Goal: Task Accomplishment & Management: Manage account settings

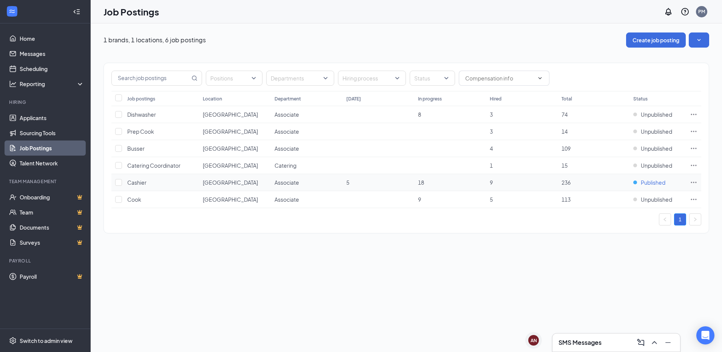
click at [656, 183] on span "Published" at bounding box center [653, 183] width 25 height 8
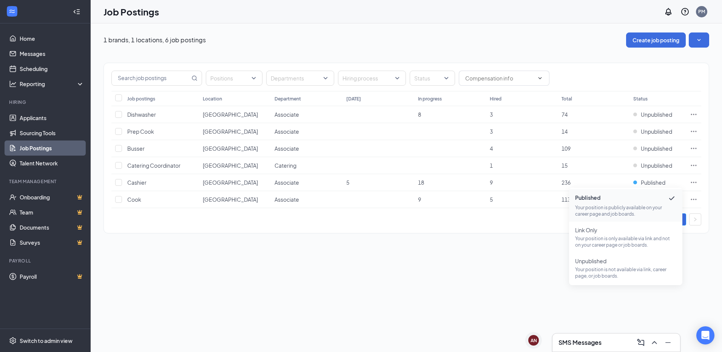
click at [362, 281] on div "1 brands, 1 locations, 6 job postings Create job posting Positions Departments …" at bounding box center [406, 187] width 631 height 329
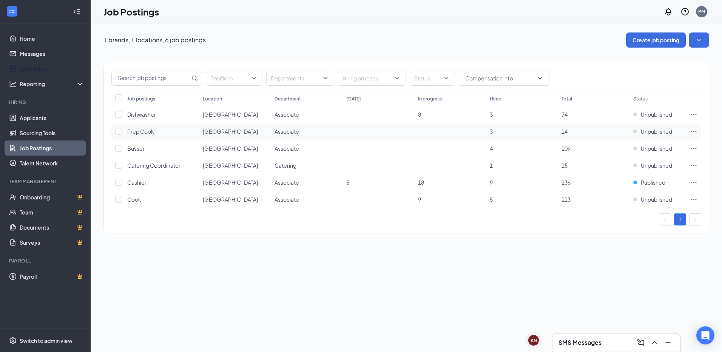
drag, startPoint x: 28, startPoint y: 66, endPoint x: 301, endPoint y: 133, distance: 280.4
click at [28, 66] on link "Scheduling" at bounding box center [52, 68] width 65 height 15
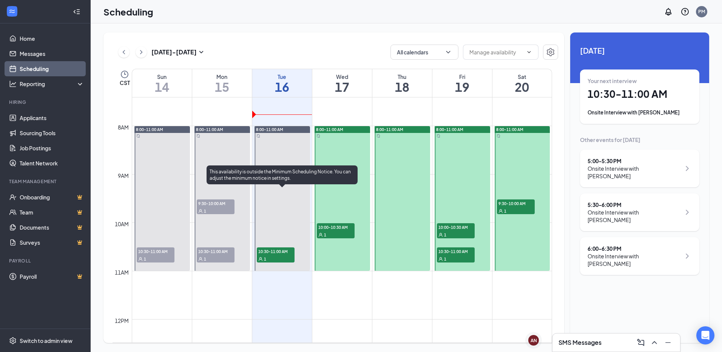
scroll to position [371, 0]
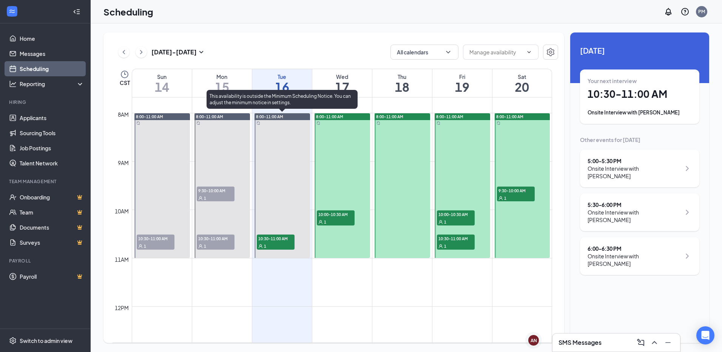
click at [279, 245] on div "1" at bounding box center [276, 246] width 38 height 8
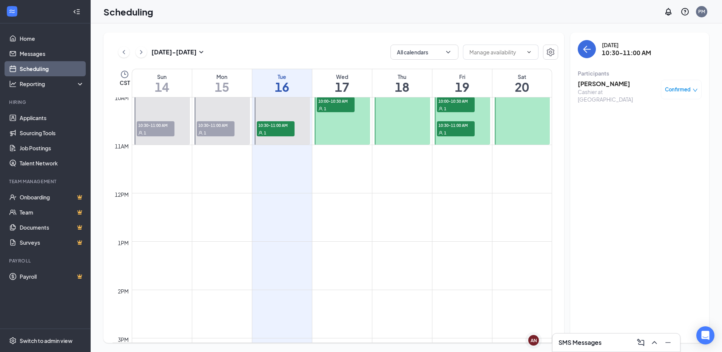
scroll to position [371, 0]
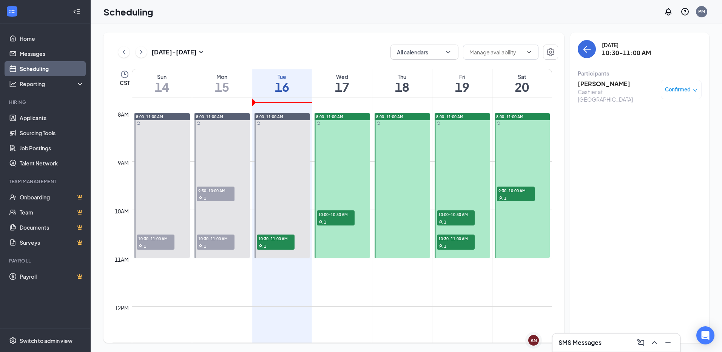
click at [212, 193] on span "9:30-10:00 AM" at bounding box center [216, 191] width 38 height 8
click at [216, 240] on span "10:30-11:00 AM" at bounding box center [216, 239] width 38 height 8
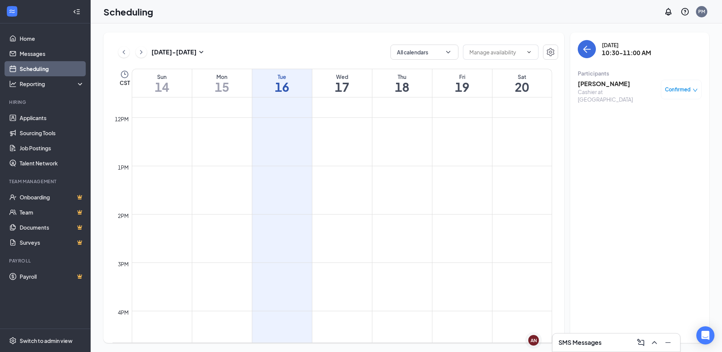
scroll to position [371, 0]
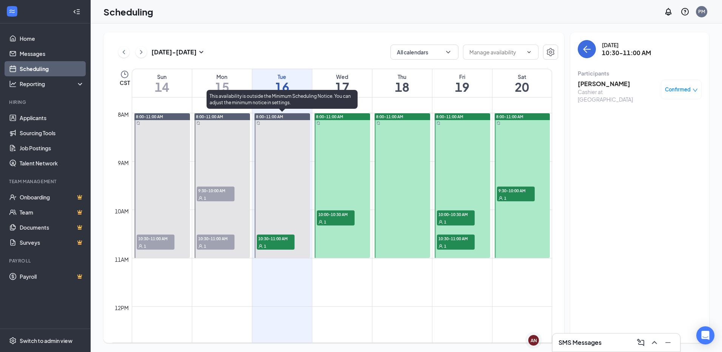
click at [270, 243] on div "1" at bounding box center [276, 246] width 38 height 8
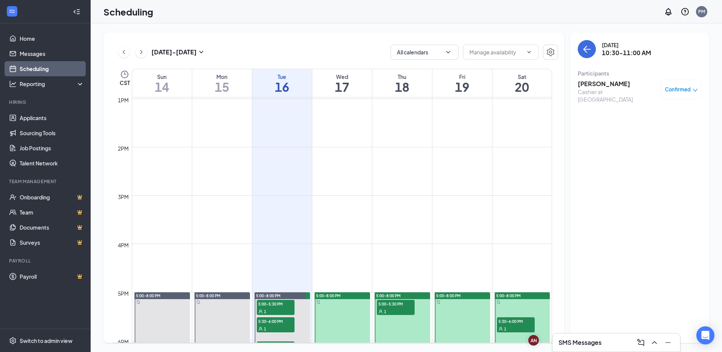
scroll to position [711, 0]
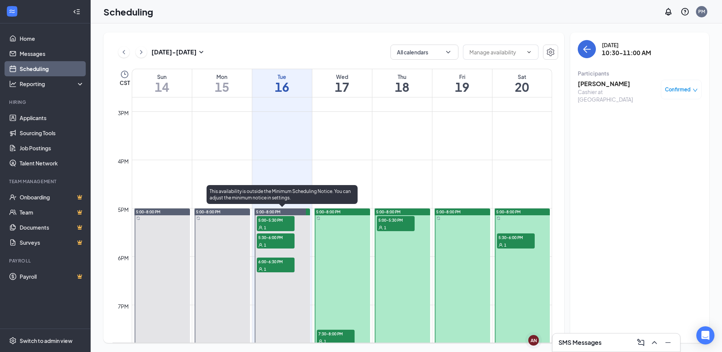
click at [267, 220] on span "5:00-5:30 PM" at bounding box center [276, 220] width 38 height 8
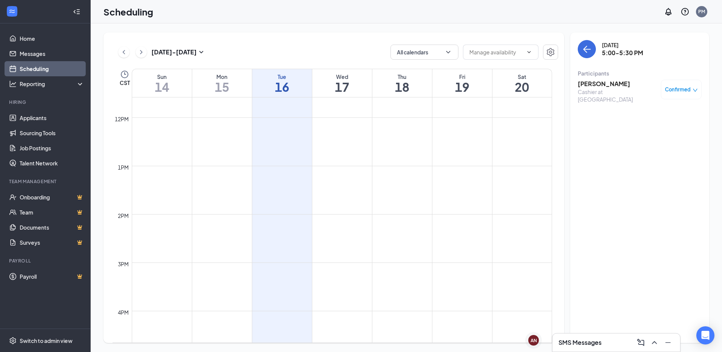
scroll to position [409, 0]
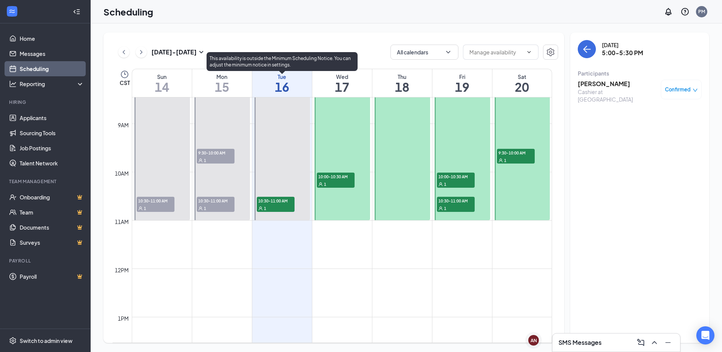
click at [268, 199] on span "10:30-11:00 AM" at bounding box center [276, 201] width 38 height 8
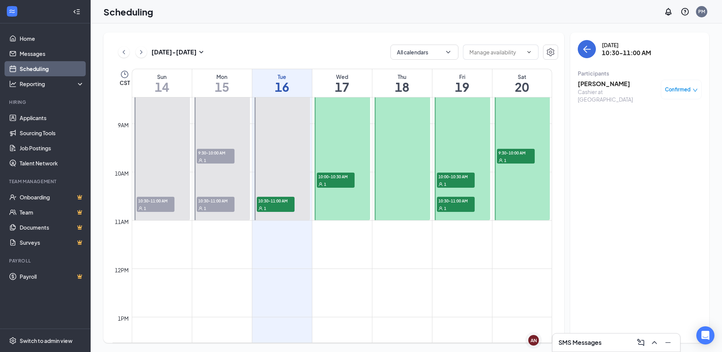
click at [591, 84] on h3 "[PERSON_NAME]" at bounding box center [617, 84] width 79 height 8
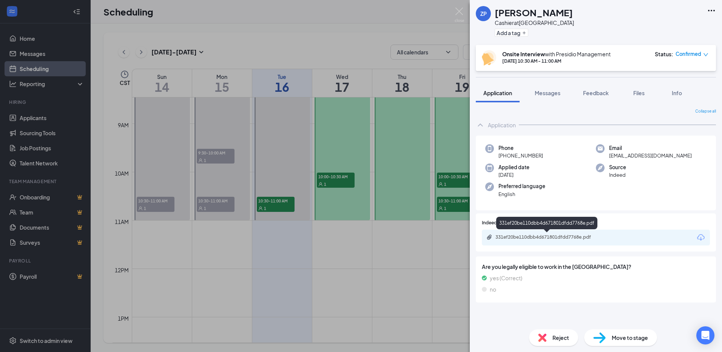
click at [545, 239] on div "331ef20be110dbb4d671801dfdd7768e.pdf" at bounding box center [548, 237] width 106 height 6
click at [340, 227] on div "ZP [PERSON_NAME] at [GEOGRAPHIC_DATA] Add a tag Onsite Interview with Presidio …" at bounding box center [361, 176] width 722 height 352
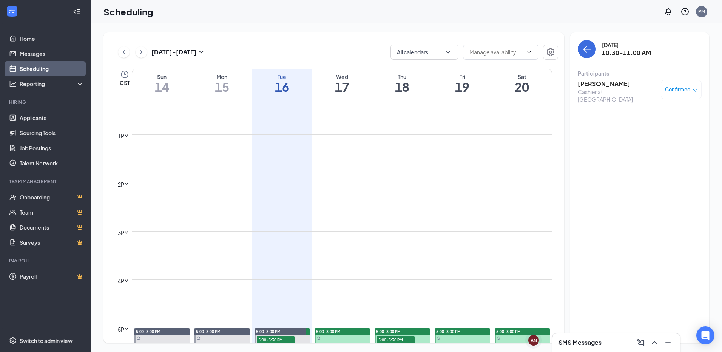
scroll to position [673, 0]
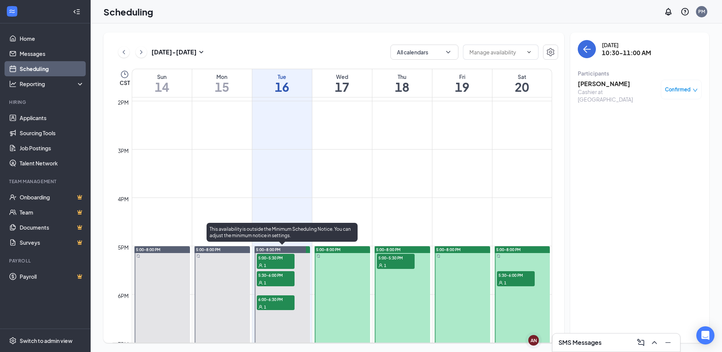
click at [279, 262] on div "1" at bounding box center [276, 265] width 38 height 8
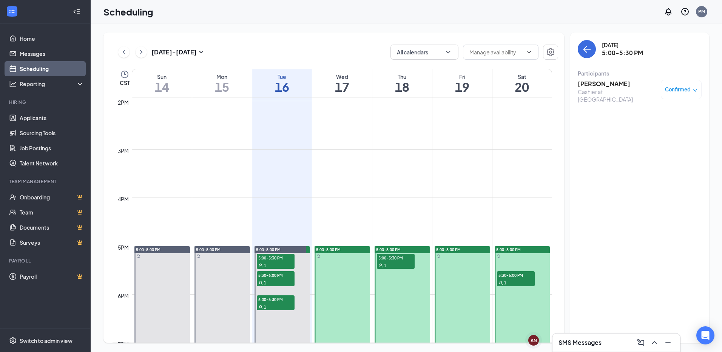
click at [607, 84] on h3 "[PERSON_NAME]" at bounding box center [617, 84] width 79 height 8
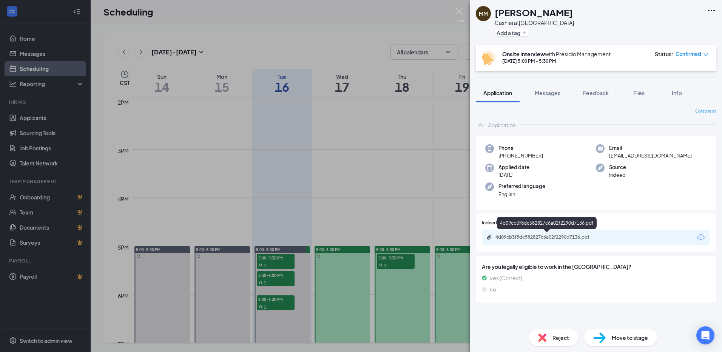
click at [563, 234] on div "4d09cb3f8dc582827c6a02f2290d7136.pdf" at bounding box center [548, 237] width 106 height 6
click at [284, 283] on div "MM [PERSON_NAME] Cashier at [GEOGRAPHIC_DATA] Add a tag Onsite Interview with P…" at bounding box center [361, 176] width 722 height 352
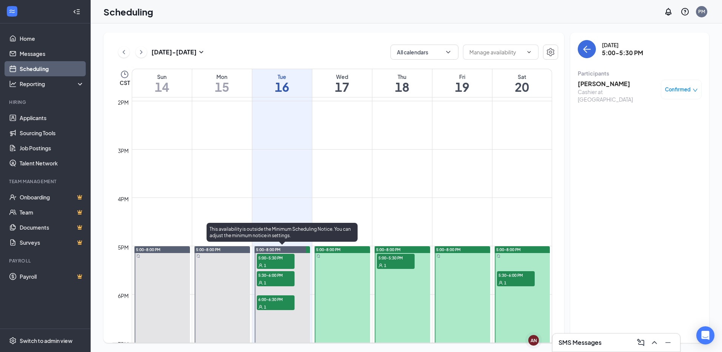
click at [283, 282] on div "1" at bounding box center [276, 283] width 38 height 8
click at [283, 305] on div "1" at bounding box center [276, 307] width 38 height 8
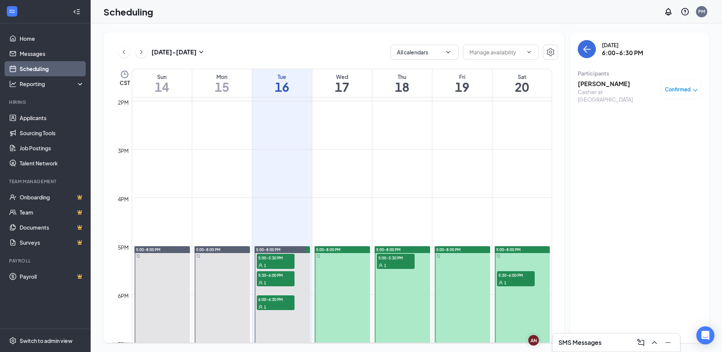
click at [617, 84] on h3 "[PERSON_NAME]" at bounding box center [617, 84] width 79 height 8
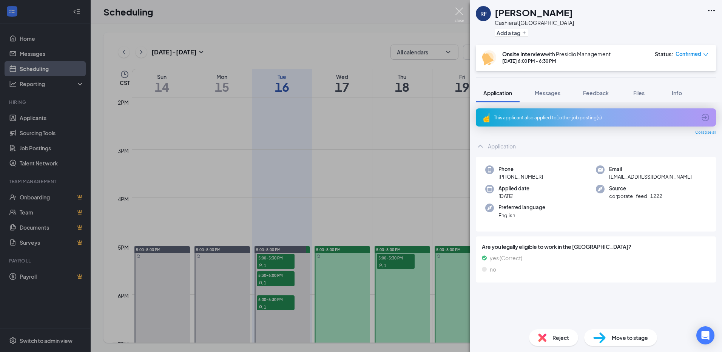
click at [461, 11] on img at bounding box center [459, 15] width 9 height 15
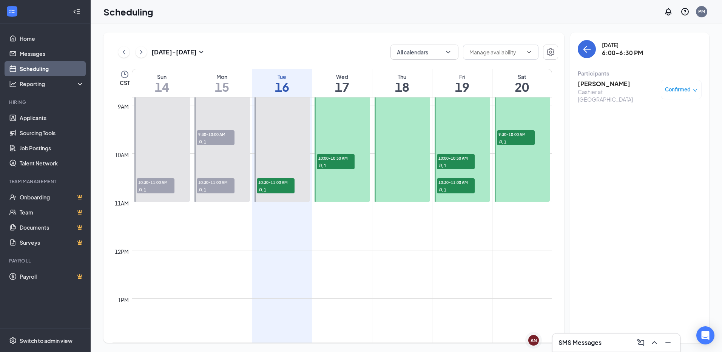
scroll to position [296, 0]
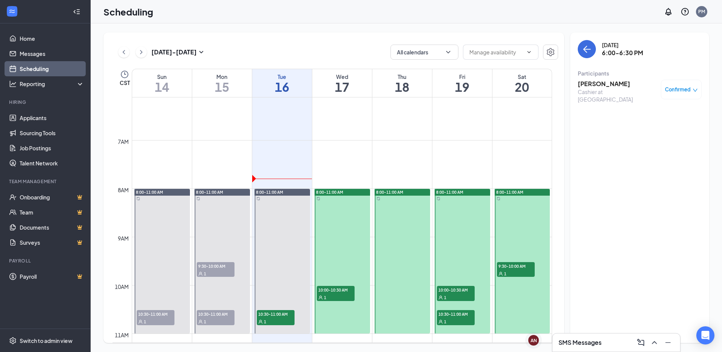
click at [340, 296] on div "1" at bounding box center [336, 297] width 38 height 8
click at [595, 84] on h3 "[PERSON_NAME]" at bounding box center [617, 84] width 79 height 8
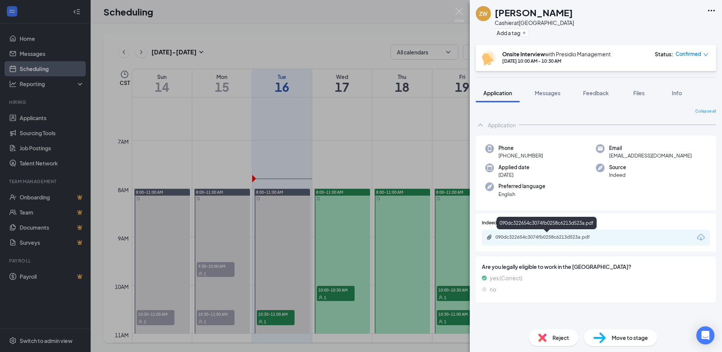
click at [559, 236] on div "090dc322654c3074fb0258c6213d523a.pdf" at bounding box center [548, 237] width 106 height 6
click at [458, 9] on img at bounding box center [459, 15] width 9 height 15
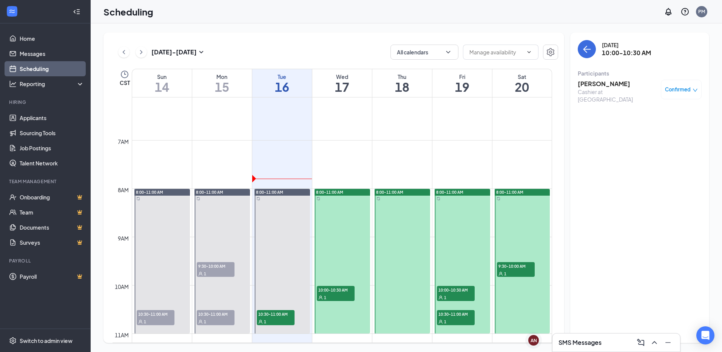
scroll to position [409, 0]
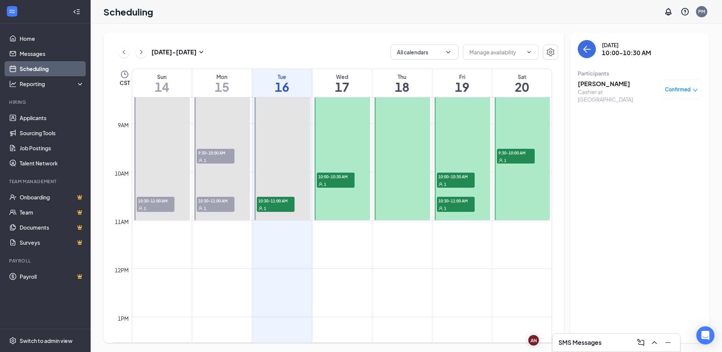
click at [450, 179] on span "10:00-10:30 AM" at bounding box center [456, 177] width 38 height 8
click at [452, 203] on span "10:30-11:00 AM" at bounding box center [456, 201] width 38 height 8
click at [586, 84] on h3 "[PERSON_NAME]" at bounding box center [617, 84] width 79 height 8
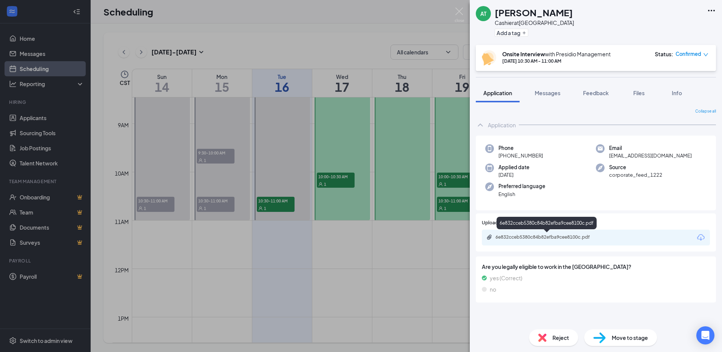
click at [545, 235] on div "6e832cceb5380c84b82efba9cee8100c.pdf" at bounding box center [548, 237] width 106 height 6
click at [453, 248] on div "AT Aries [PERSON_NAME] at [GEOGRAPHIC_DATA] Add a tag Onsite Interview with Pre…" at bounding box center [361, 176] width 722 height 352
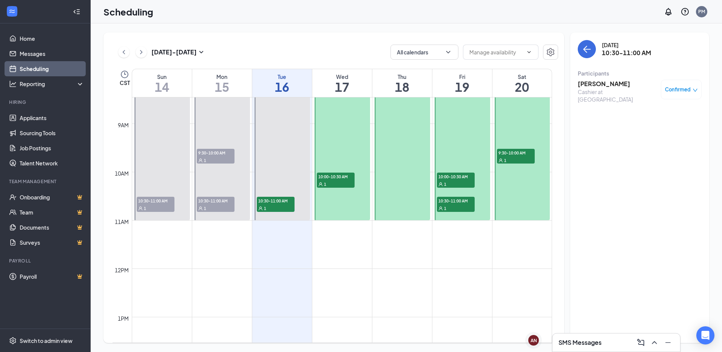
click at [457, 204] on span "10:30-11:00 AM" at bounding box center [456, 201] width 38 height 8
click at [456, 179] on span "10:00-10:30 AM" at bounding box center [456, 177] width 38 height 8
click at [605, 83] on h3 "[PERSON_NAME]" at bounding box center [617, 84] width 79 height 8
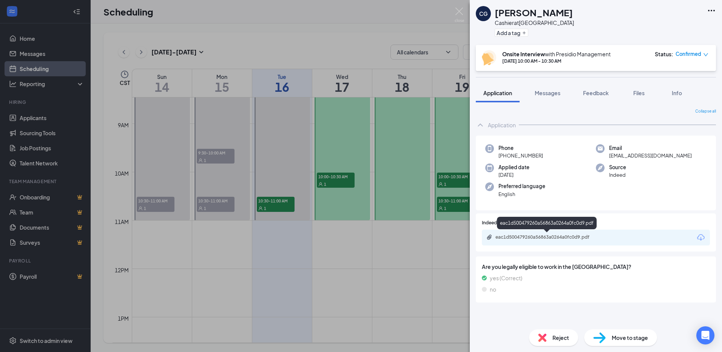
click at [496, 236] on div "eac1d500479260a56863a0264a0fc0d9.pdf" at bounding box center [548, 237] width 106 height 6
click at [424, 228] on div "CG [PERSON_NAME] Cashier at [GEOGRAPHIC_DATA] Add a tag Onsite Interview with P…" at bounding box center [361, 176] width 722 height 352
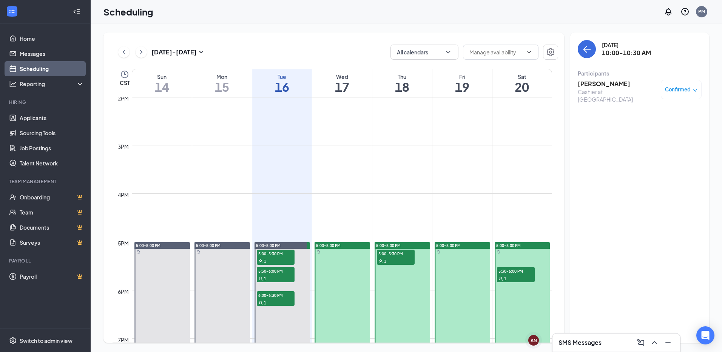
scroll to position [749, 0]
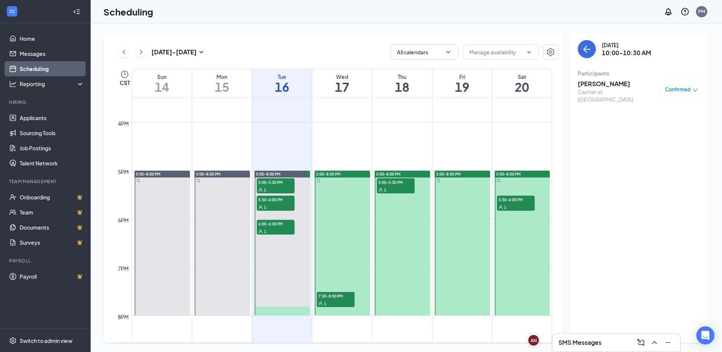
click at [527, 206] on div "1" at bounding box center [516, 207] width 38 height 8
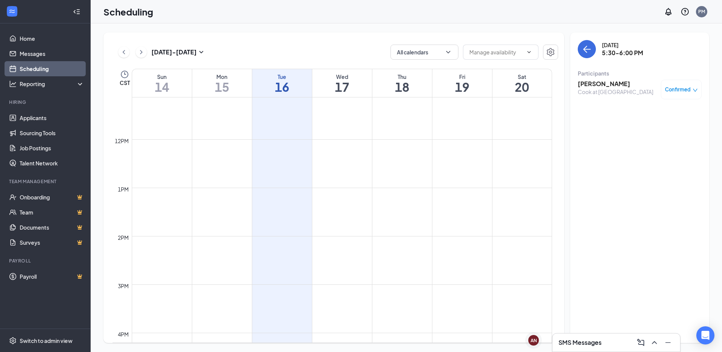
scroll to position [522, 0]
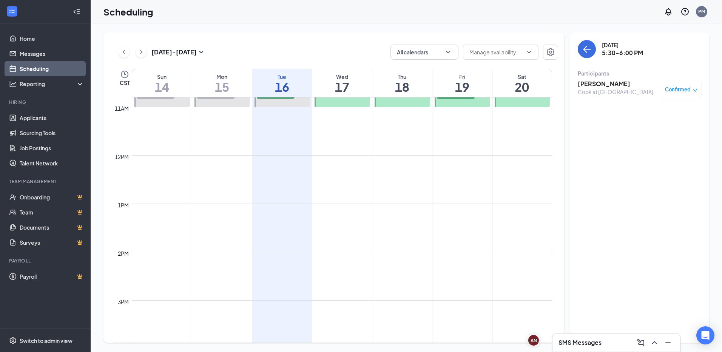
click at [606, 85] on h3 "[PERSON_NAME]" at bounding box center [616, 84] width 76 height 8
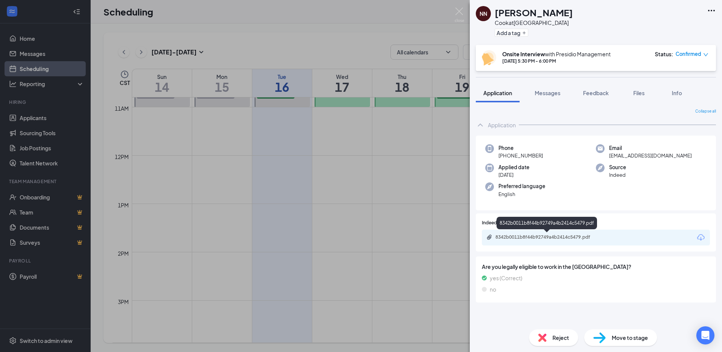
click at [604, 234] on div "8342b0011b8f44b92749a4b2414c5479.pdf" at bounding box center [547, 237] width 122 height 6
click at [455, 14] on img at bounding box center [459, 15] width 9 height 15
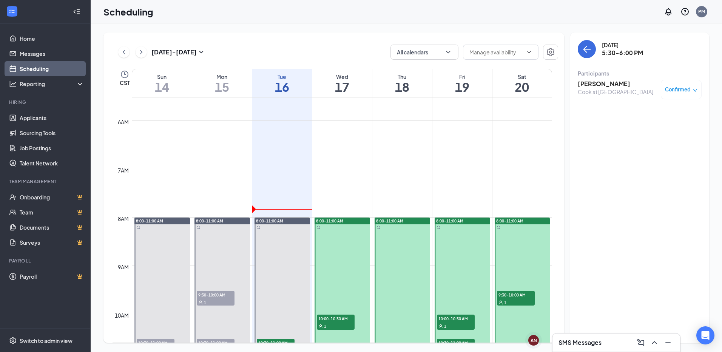
scroll to position [333, 0]
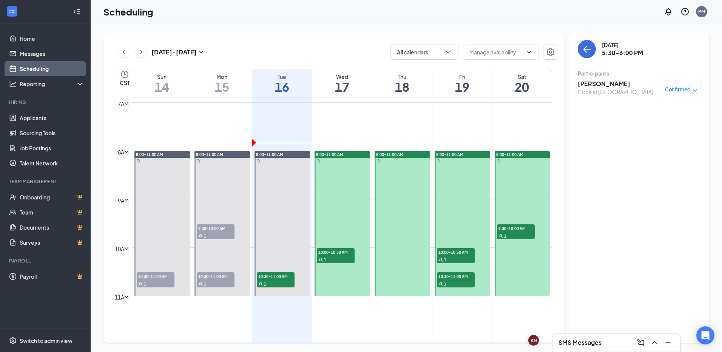
click at [517, 227] on span "9:30-10:00 AM" at bounding box center [516, 228] width 38 height 8
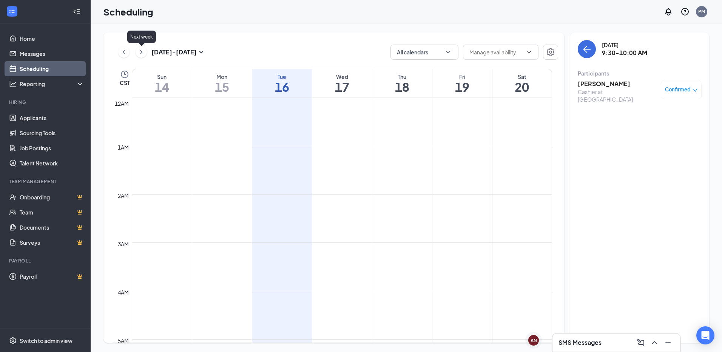
click at [142, 53] on icon "ChevronRight" at bounding box center [141, 52] width 8 height 9
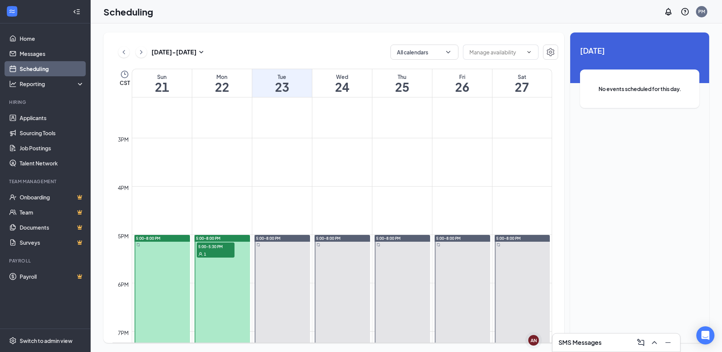
scroll to position [755, 0]
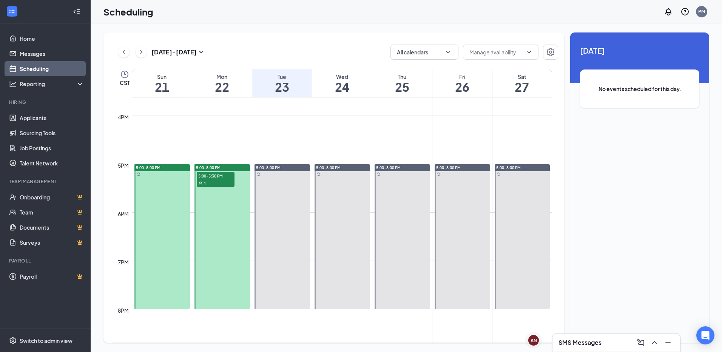
click at [216, 181] on div "1" at bounding box center [216, 183] width 38 height 8
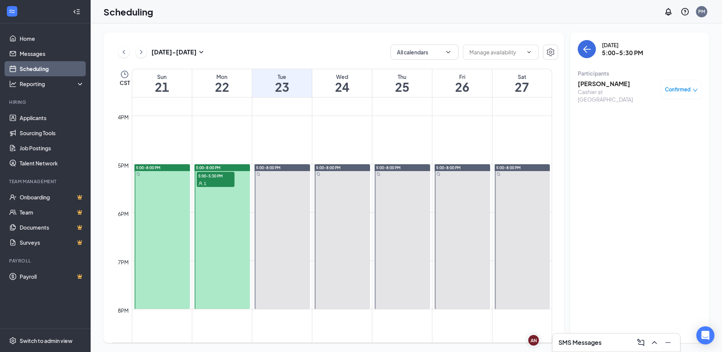
click at [612, 84] on h3 "[PERSON_NAME]" at bounding box center [617, 84] width 79 height 8
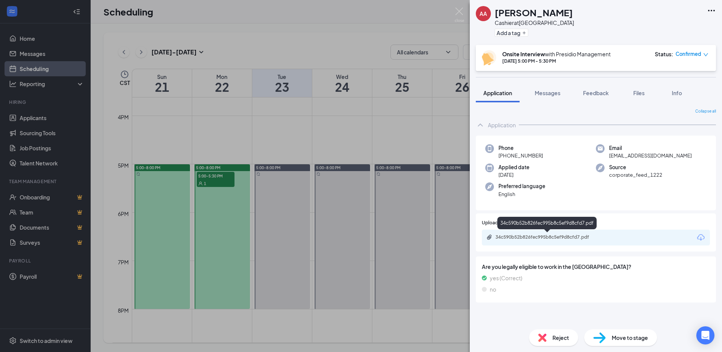
click at [544, 239] on div "34c590b52b826fec995b8c5ef9d8cfd7.pdf" at bounding box center [548, 237] width 106 height 6
click at [460, 12] on img at bounding box center [459, 15] width 9 height 15
